Goal: Check status: Check status

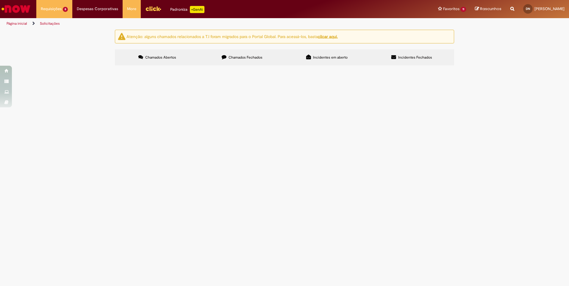
click at [0, 0] on span "R13585038" at bounding box center [0, 0] width 0 height 0
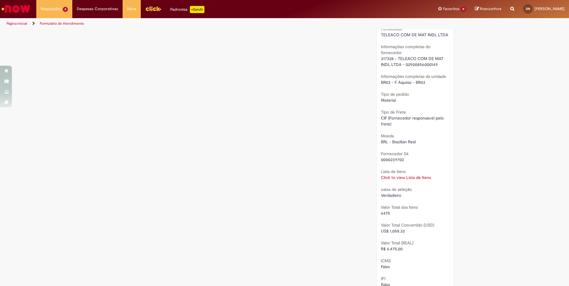
scroll to position [510, 0]
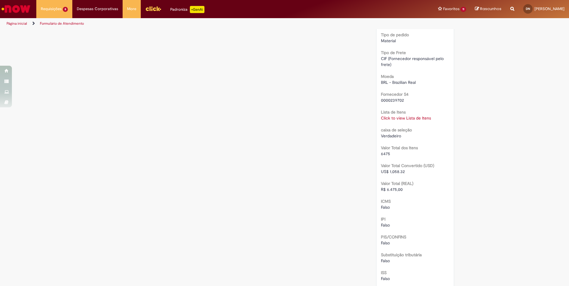
click at [396, 117] on link "Click to view Lista de Itens" at bounding box center [406, 117] width 50 height 5
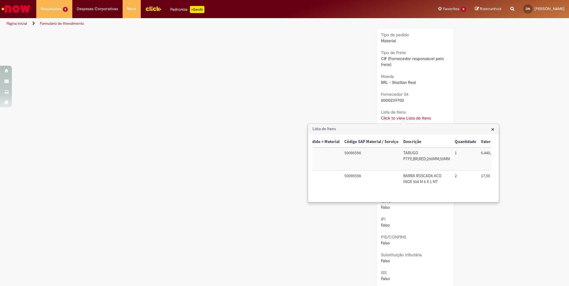
scroll to position [0, 0]
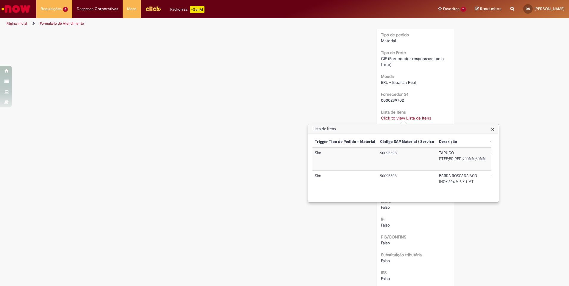
click at [493, 130] on span "×" at bounding box center [492, 129] width 3 height 8
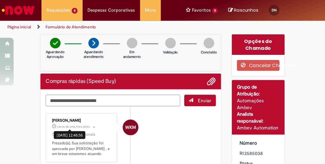
scroll to position [15, 0]
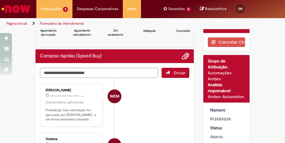
click at [122, 114] on li "WKM [PERSON_NAME] cerca de uma hora atrás cerca de uma hora atrás Comentários a…" at bounding box center [114, 105] width 149 height 43
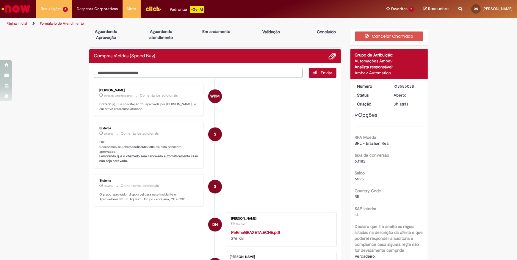
click at [285, 160] on li "S Sistema 3h atrás 3 horas atrás Comentários adicionais Olá! Recebemos seu cham…" at bounding box center [215, 145] width 243 height 46
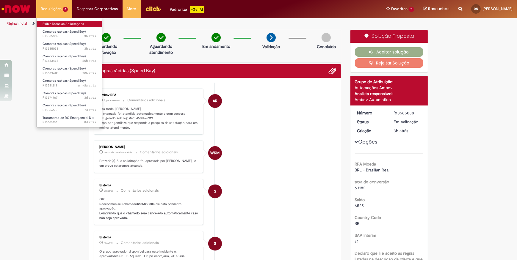
click at [53, 22] on link "Exibir Todas as Solicitações" at bounding box center [69, 24] width 65 height 7
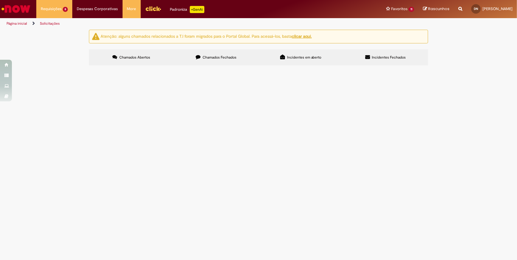
click at [0, 0] on span "R13585038" at bounding box center [0, 0] width 0 height 0
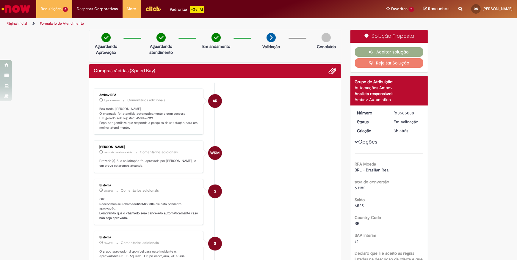
drag, startPoint x: 96, startPoint y: 84, endPoint x: 145, endPoint y: 114, distance: 57.7
click at [145, 114] on ul "AR Ambev RPA Agora mesmo Agora mesmo Comentários adicionais Boa tarde, Diego! O…" at bounding box center [215, 222] width 243 height 279
drag, startPoint x: 145, startPoint y: 114, endPoint x: 99, endPoint y: 117, distance: 45.7
click at [99, 117] on p "Boa tarde, Diego! O chamado foi atendido automaticamente e com sucesso. P.O ger…" at bounding box center [148, 119] width 99 height 24
drag, startPoint x: 96, startPoint y: 118, endPoint x: 152, endPoint y: 118, distance: 56.6
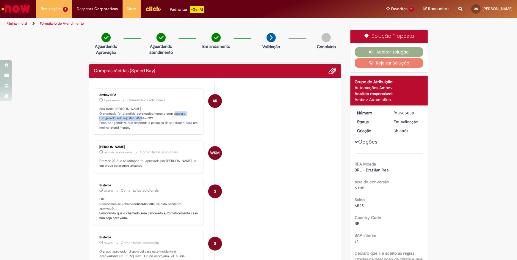
click at [152, 118] on div "Ambev RPA Agora mesmo Agora mesmo Comentários adicionais Boa tarde, Diego! O ch…" at bounding box center [149, 111] width 106 height 43
copy p "P.O gerado sob registro: 4501496919."
click at [152, 117] on p "Boa tarde, Diego! O chamado foi atendido automaticamente e com sucesso. P.O ger…" at bounding box center [148, 119] width 99 height 24
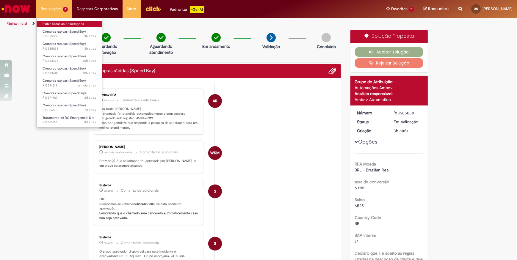
click at [51, 21] on link "Exibir Todas as Solicitações" at bounding box center [69, 24] width 65 height 7
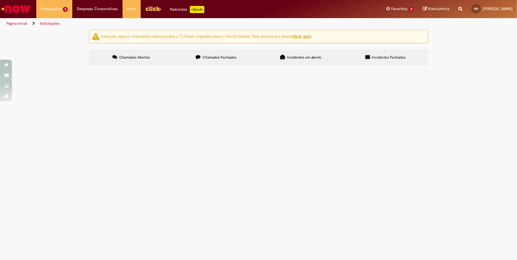
click at [0, 0] on section "Itens solicitados Exportar como PDF Exportar como Excel Exportar como CSV Itens…" at bounding box center [0, 0] width 0 height 0
